Goal: Task Accomplishment & Management: Manage account settings

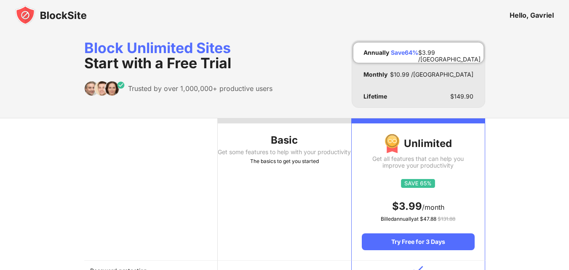
click at [225, 58] on span "Start with a Free Trial" at bounding box center [157, 62] width 147 height 17
click at [78, 18] on img at bounding box center [51, 15] width 72 height 20
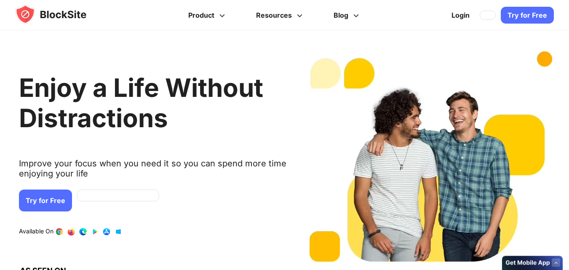
scroll to position [295, 0]
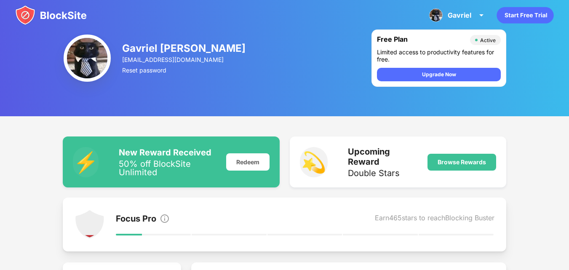
click at [76, 24] on img at bounding box center [51, 15] width 72 height 20
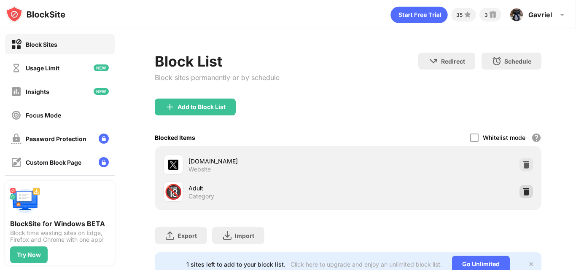
click at [524, 191] on img at bounding box center [526, 192] width 8 height 8
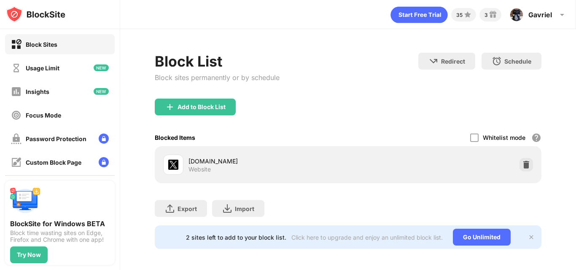
scroll to position [9, 0]
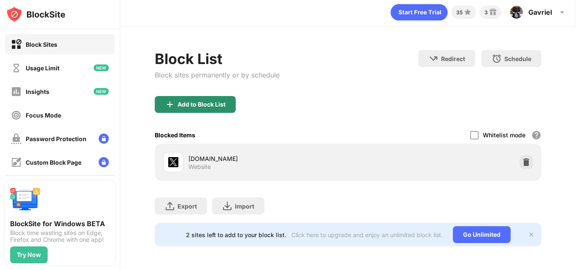
click at [204, 87] on div "Block List Block sites permanently or by schedule" at bounding box center [217, 73] width 125 height 46
click at [204, 101] on div "Add to Block List" at bounding box center [201, 104] width 48 height 7
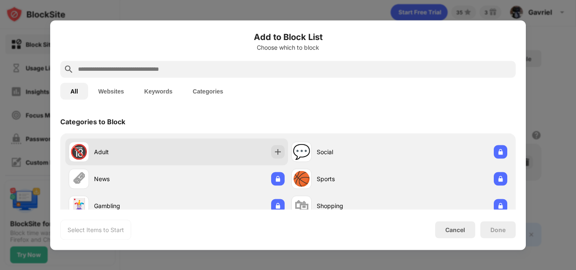
click at [204, 158] on div "🔞 Adult" at bounding box center [176, 151] width 223 height 27
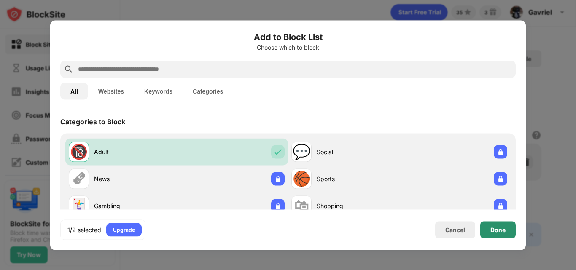
click at [507, 233] on div "Done" at bounding box center [497, 229] width 35 height 17
